Goal: Task Accomplishment & Management: Manage account settings

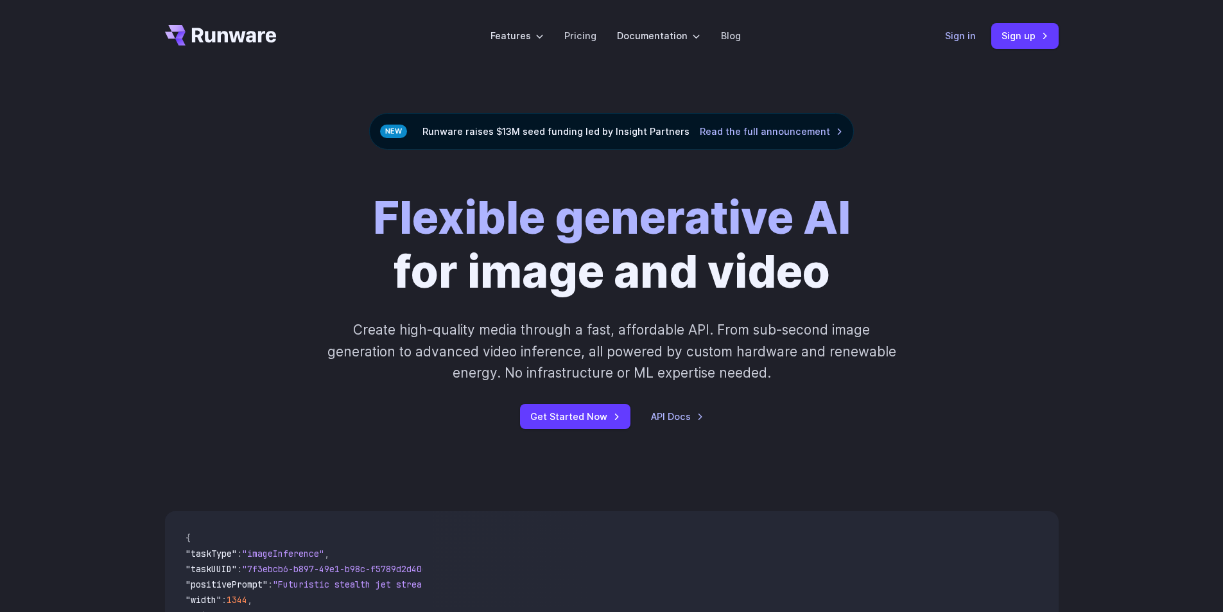
click at [953, 43] on link "Sign in" at bounding box center [960, 35] width 31 height 15
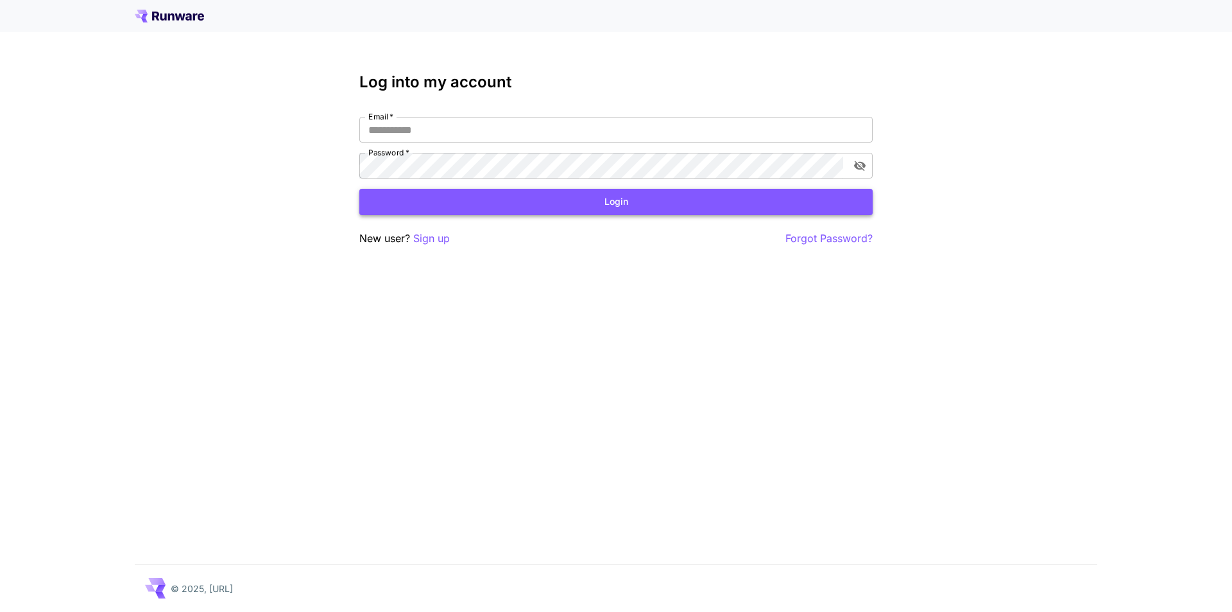
type input "**********"
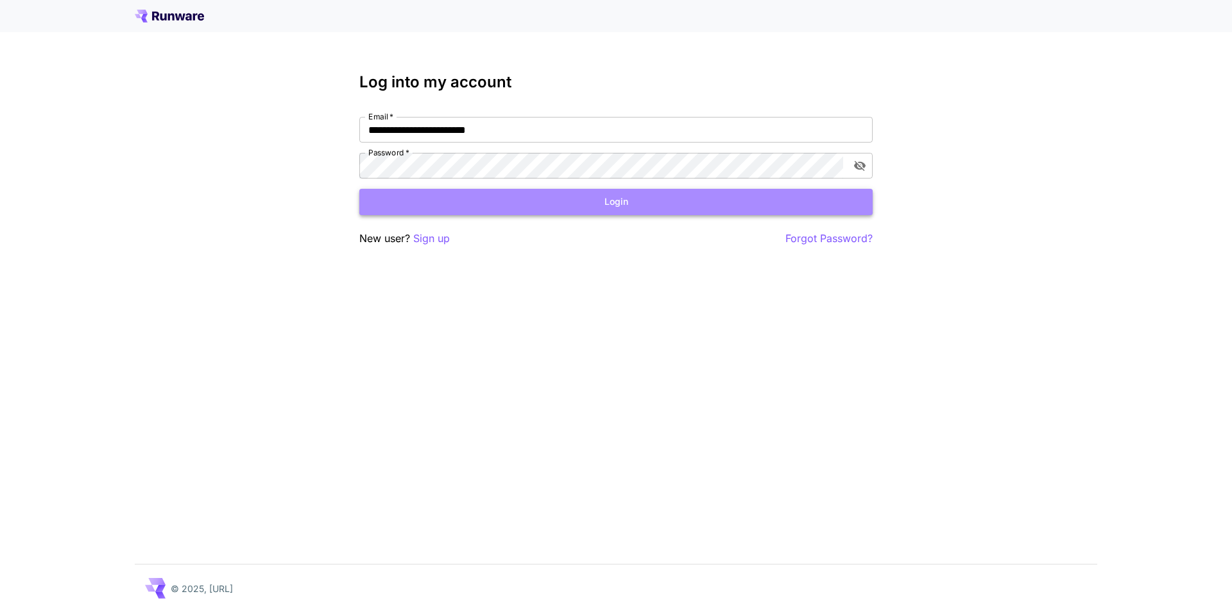
click at [556, 198] on button "Login" at bounding box center [615, 202] width 513 height 26
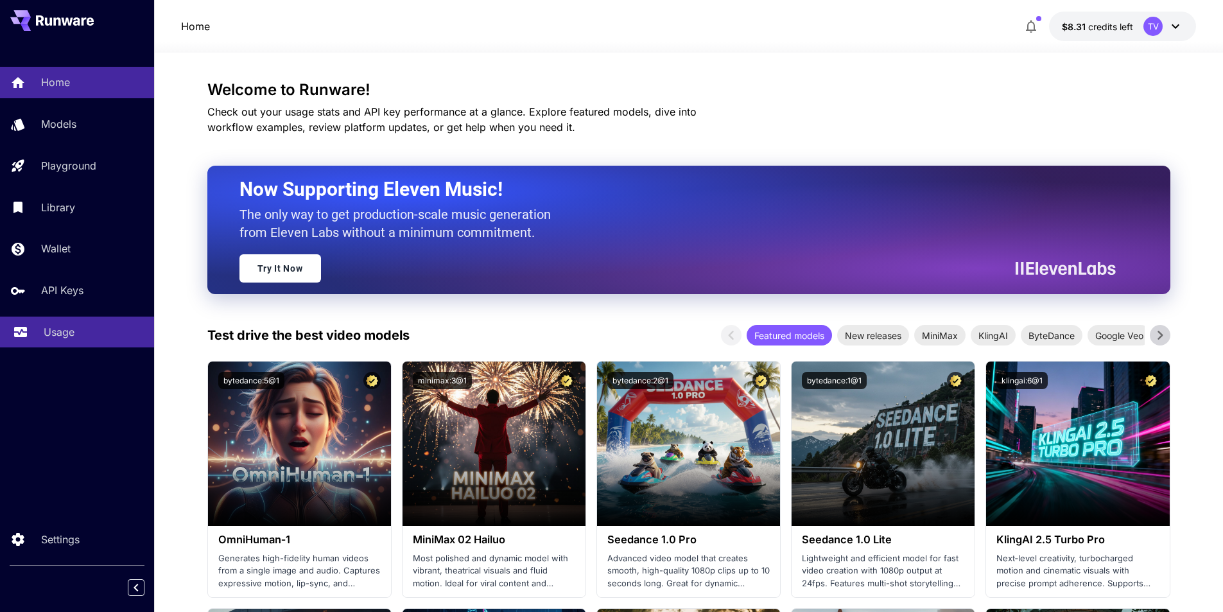
click at [36, 327] on link "Usage" at bounding box center [77, 331] width 154 height 31
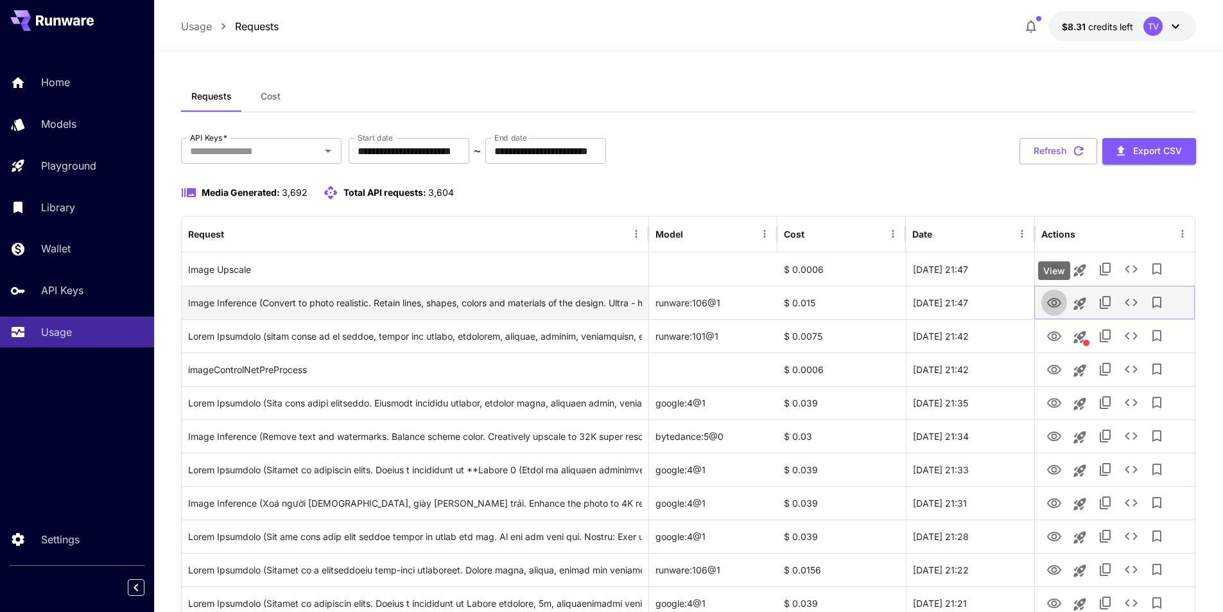
click at [1048, 301] on icon "View" at bounding box center [1054, 303] width 14 height 10
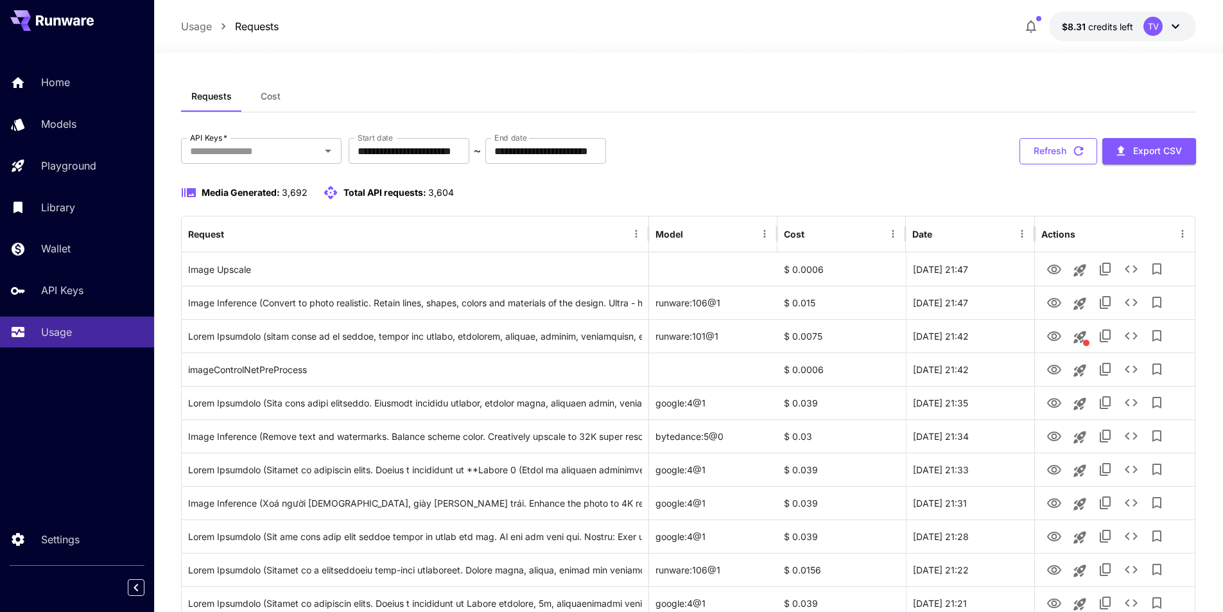
click at [1035, 150] on button "Refresh" at bounding box center [1058, 151] width 78 height 26
click at [1058, 146] on button "Refresh" at bounding box center [1058, 151] width 78 height 26
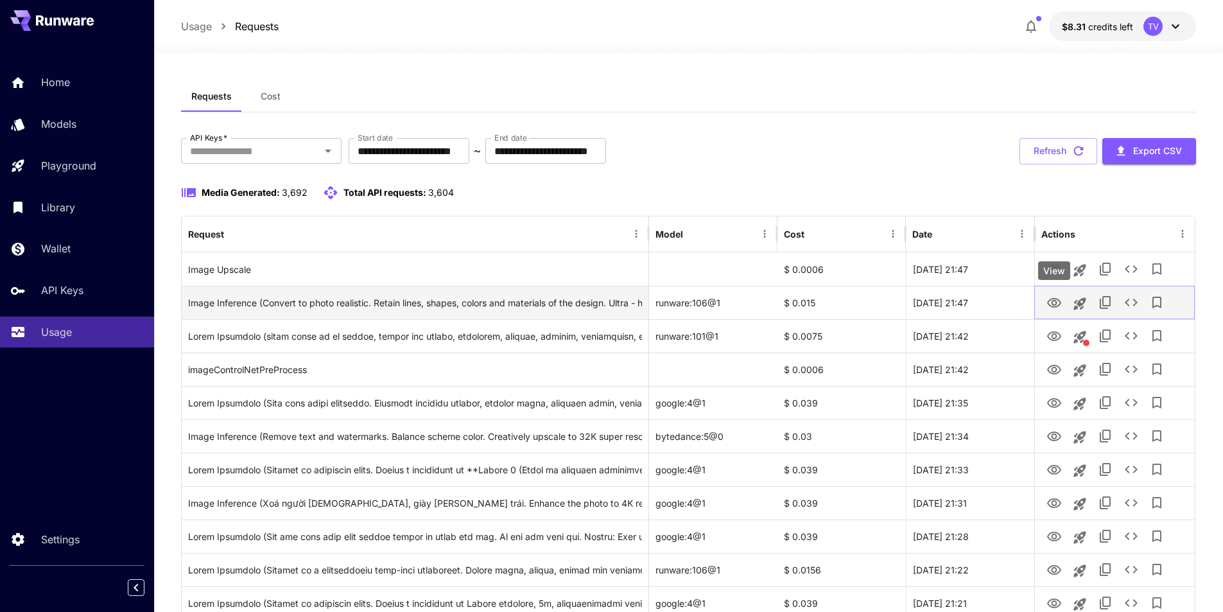
click at [1053, 303] on icon "View" at bounding box center [1053, 302] width 15 height 15
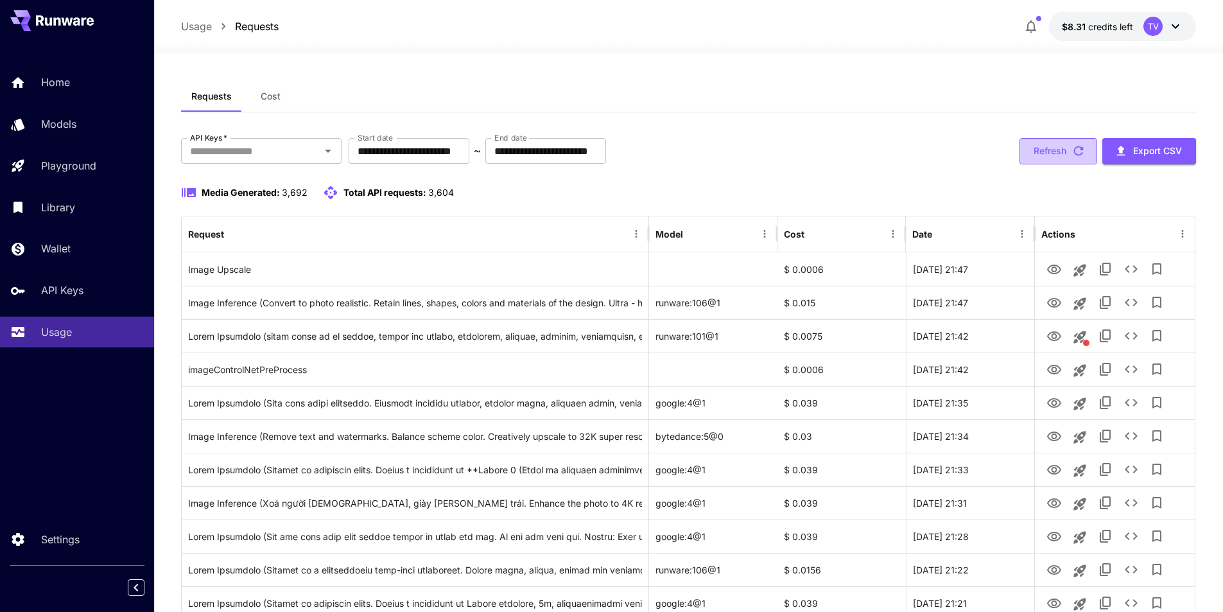
click at [1060, 148] on button "Refresh" at bounding box center [1058, 151] width 78 height 26
click at [1051, 155] on button "Refresh" at bounding box center [1058, 151] width 78 height 26
click at [60, 325] on p "Usage" at bounding box center [59, 331] width 31 height 15
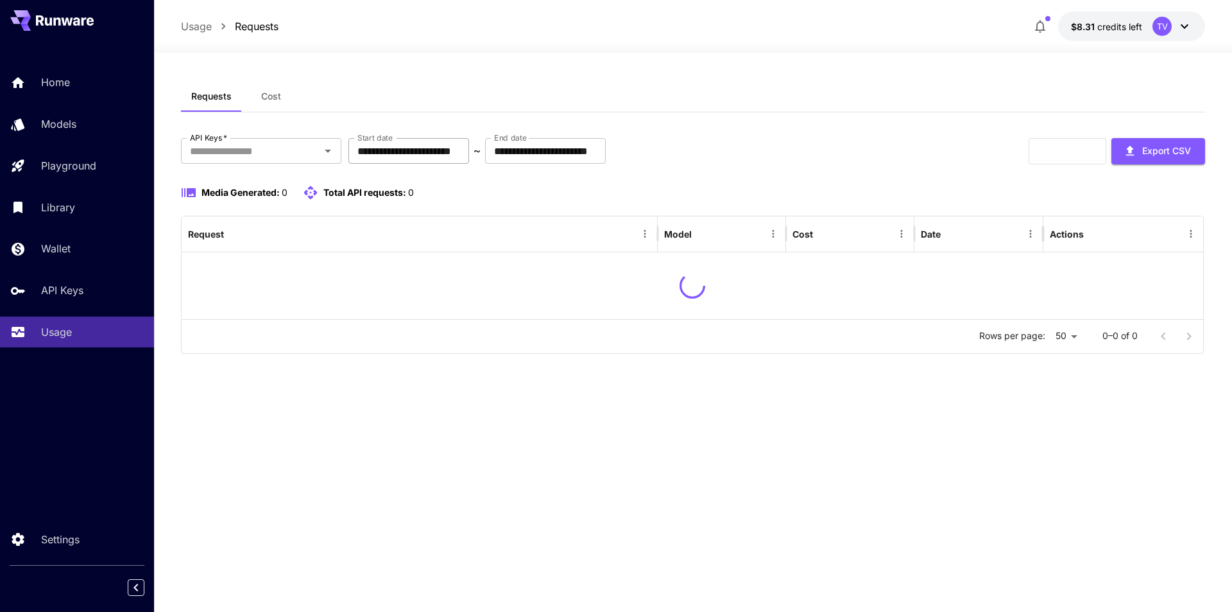
click at [466, 159] on input "**********" at bounding box center [409, 151] width 121 height 26
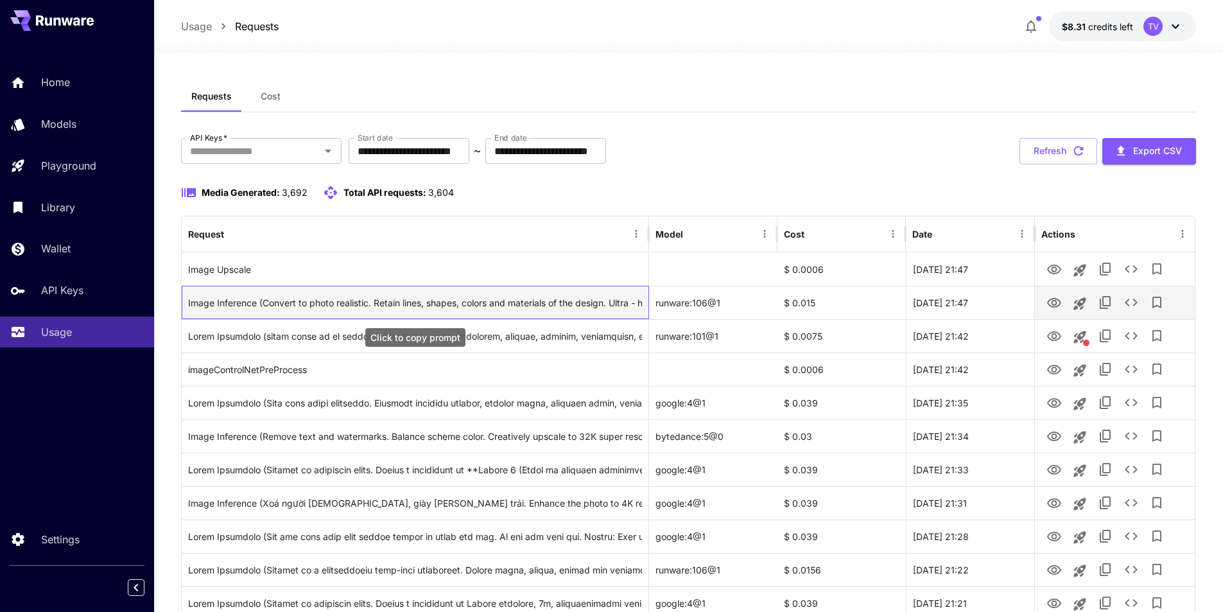
click at [549, 300] on div "Image Inference (Convert to photo realistic. Retain lines, shapes, colors and m…" at bounding box center [415, 302] width 454 height 33
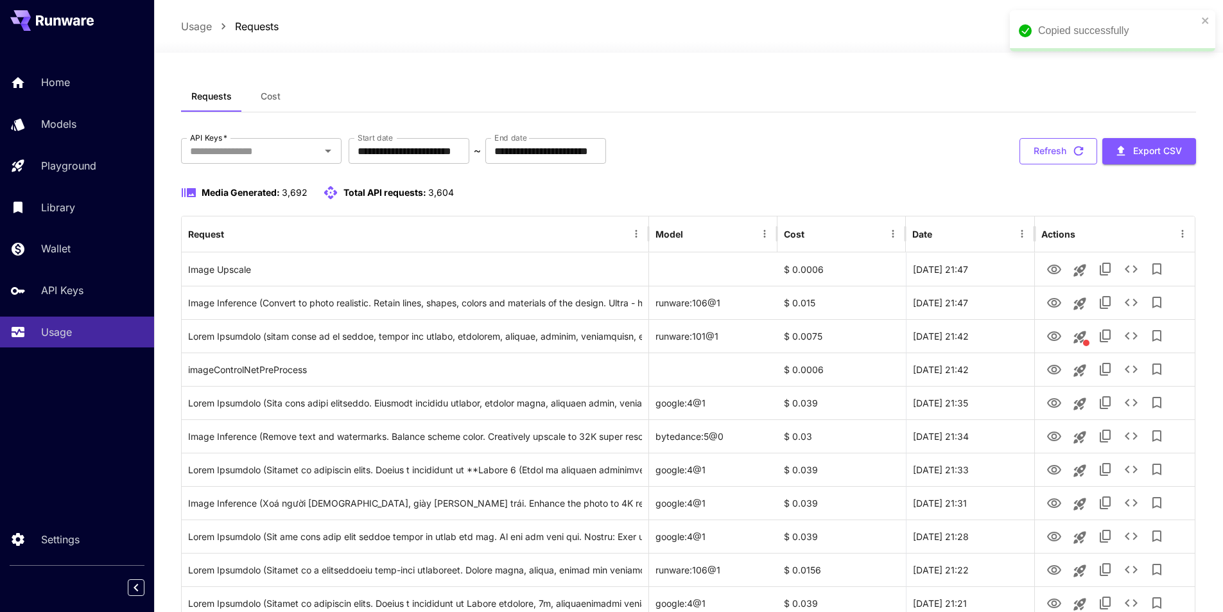
click at [1054, 147] on button "Refresh" at bounding box center [1058, 151] width 78 height 26
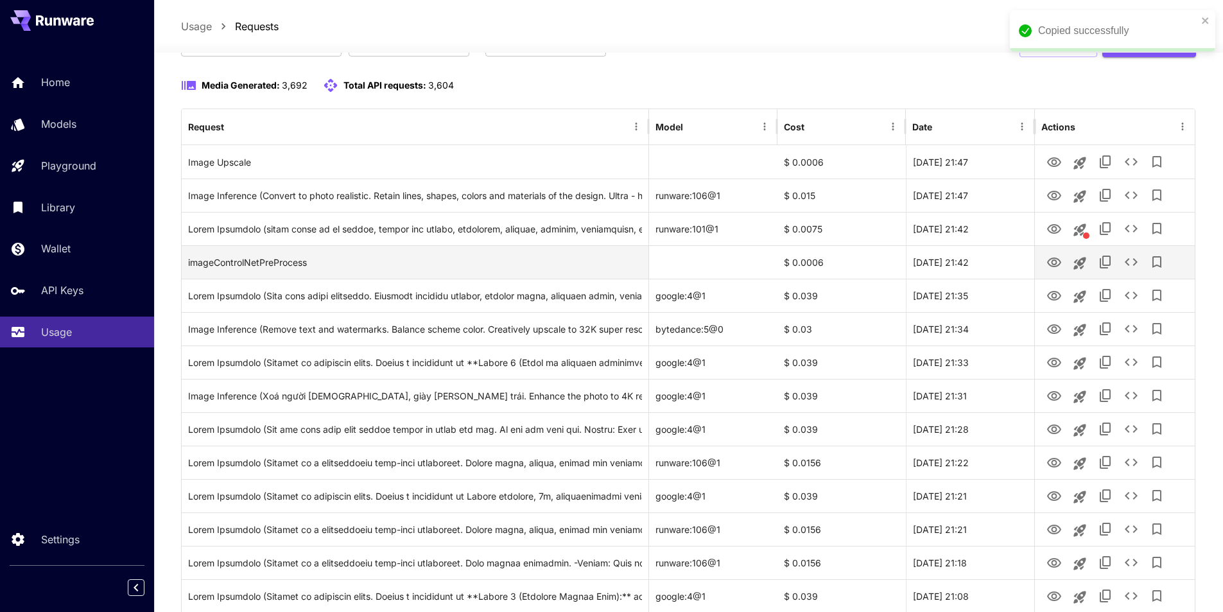
scroll to position [128, 0]
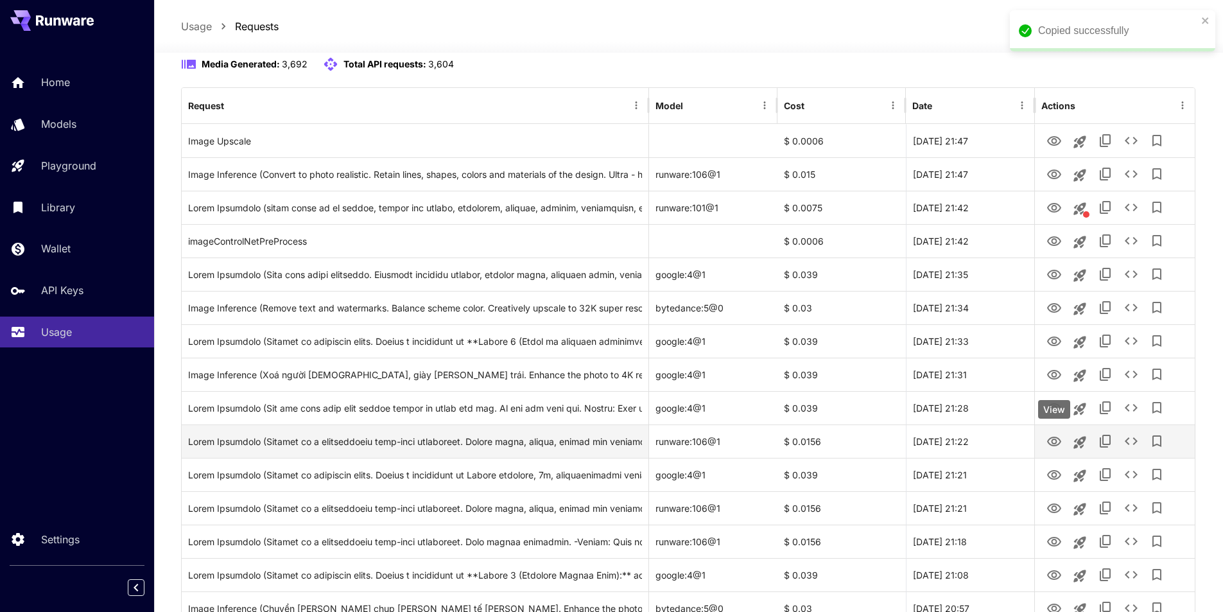
click at [1057, 440] on icon "View" at bounding box center [1053, 441] width 15 height 15
